Goal: Download file/media

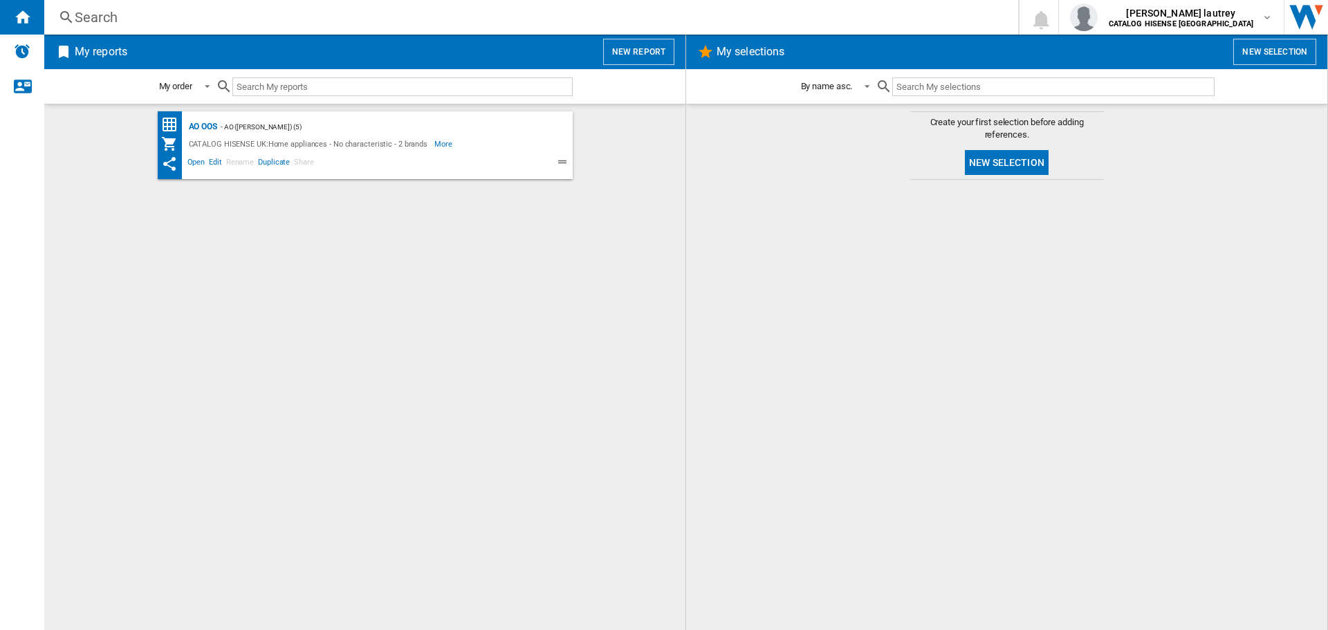
click at [218, 122] on div "- AO ([PERSON_NAME]) (5)" at bounding box center [381, 126] width 328 height 17
click at [205, 127] on div "AO OOS" at bounding box center [201, 126] width 32 height 17
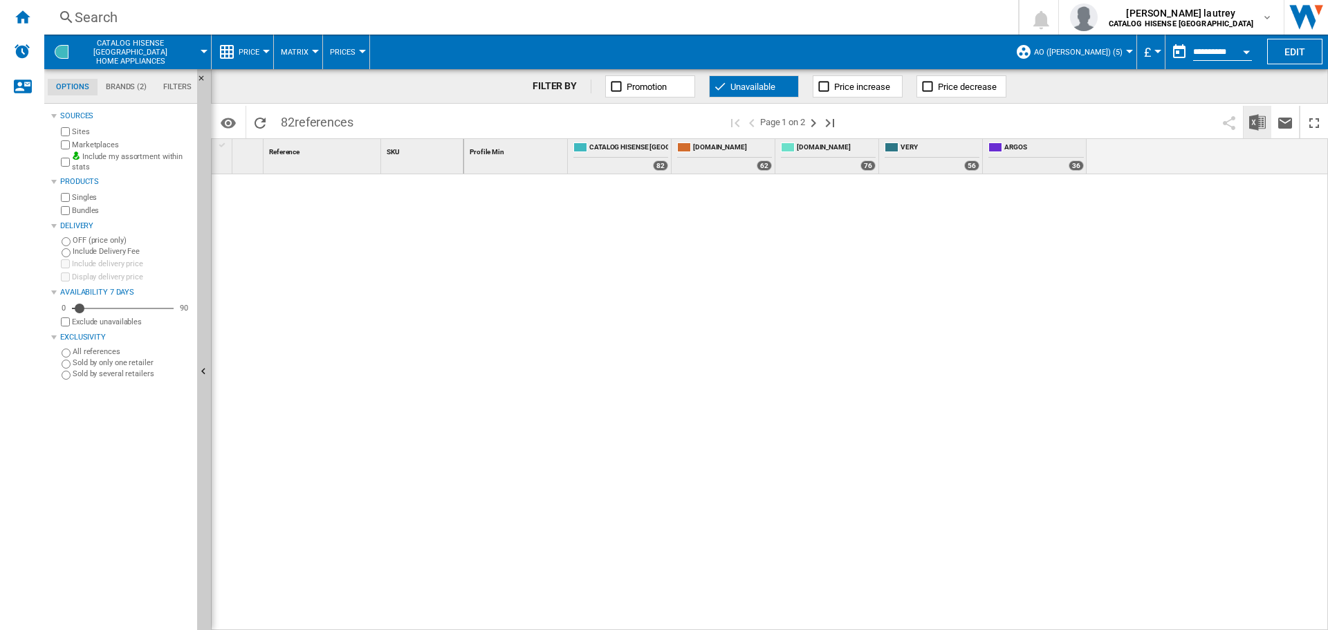
click at [1257, 122] on img "Download in Excel" at bounding box center [1258, 122] width 17 height 17
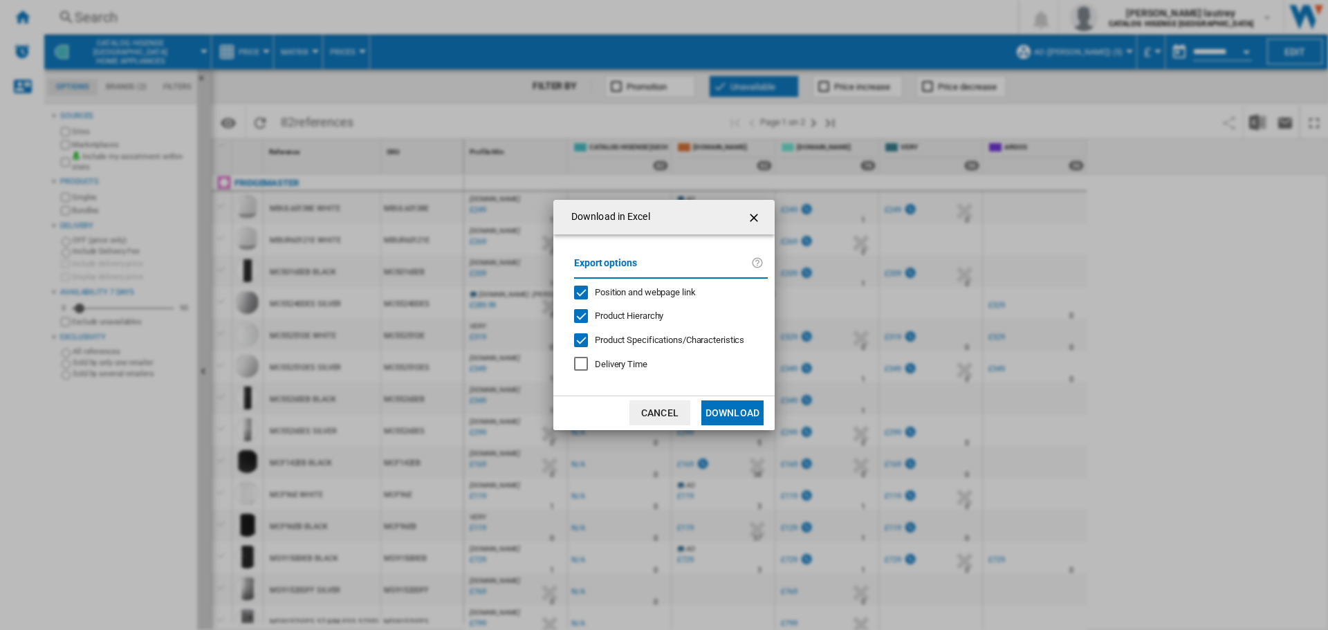
click at [651, 284] on div "Export options Position and webpage link Product Hierarchy Product Specificatio…" at bounding box center [671, 315] width 208 height 134
click at [649, 287] on span "Position and webpage link" at bounding box center [645, 292] width 101 height 10
click at [646, 302] on div "Export options Position and webpage link Product Hierarchy Product Specificatio…" at bounding box center [671, 315] width 208 height 134
click at [641, 313] on div "Product Hierarchy" at bounding box center [629, 316] width 68 height 12
click at [700, 347] on div "Export options Position and webpage link Product Hierarchy Product Specificatio…" at bounding box center [671, 315] width 208 height 134
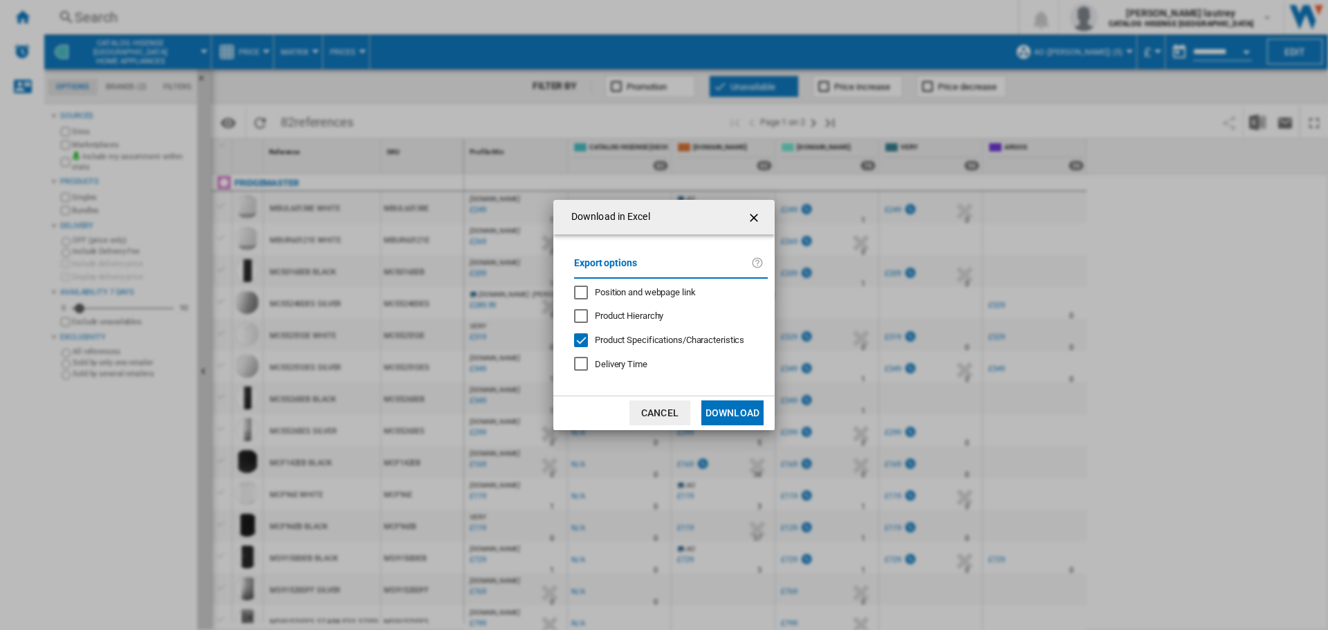
click at [681, 345] on div "Product Specifications/Characteristics" at bounding box center [669, 340] width 149 height 12
click at [726, 403] on button "Download" at bounding box center [733, 413] width 62 height 25
